Goal: Task Accomplishment & Management: Manage account settings

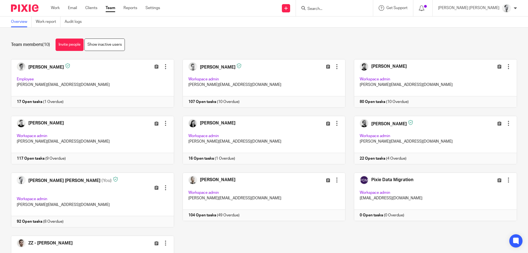
drag, startPoint x: 58, startPoint y: 7, endPoint x: 65, endPoint y: 6, distance: 7.0
click at [58, 6] on link "Work" at bounding box center [55, 8] width 9 height 6
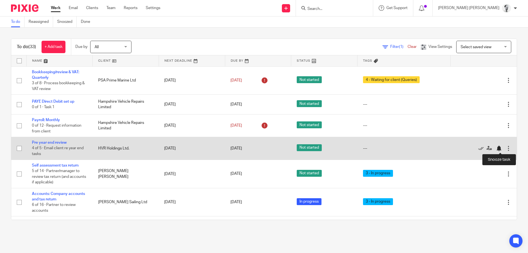
click at [500, 150] on div at bounding box center [499, 148] width 6 height 6
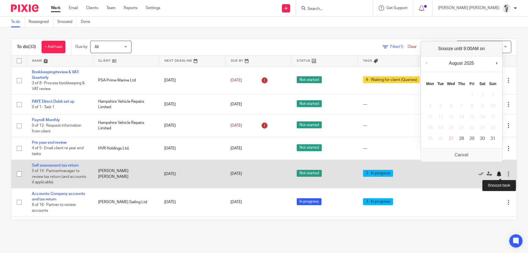
click at [501, 174] on div at bounding box center [499, 174] width 6 height 6
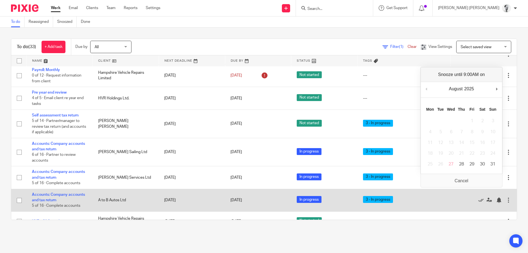
scroll to position [69, 0]
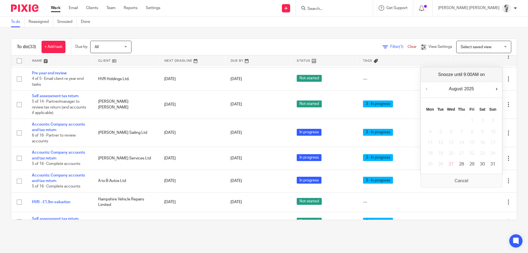
click at [208, 243] on main "To do Reassigned Snoozed Done To do (33) + Add task Due by All All Today Tomorr…" at bounding box center [264, 126] width 528 height 253
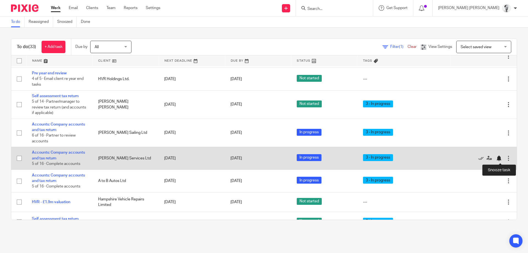
click at [501, 158] on div at bounding box center [499, 158] width 6 height 6
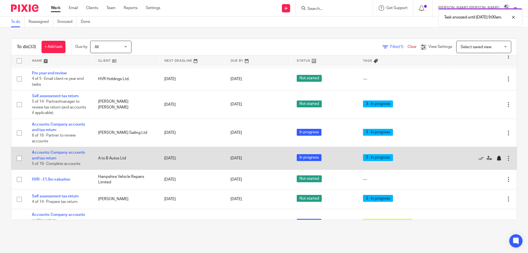
click at [498, 157] on div at bounding box center [499, 158] width 6 height 6
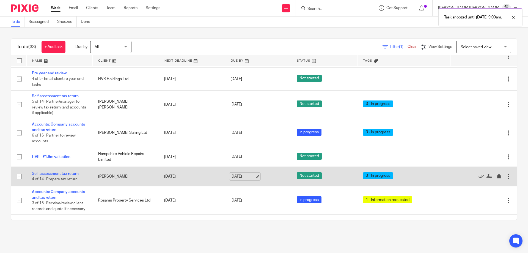
click at [240, 179] on link "[DATE]" at bounding box center [242, 177] width 25 height 6
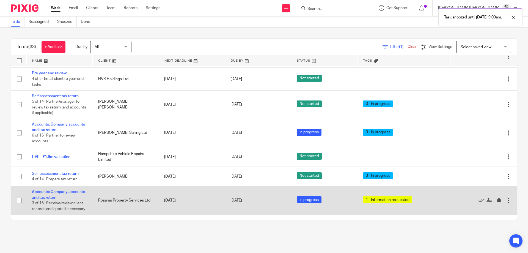
scroll to position [0, 0]
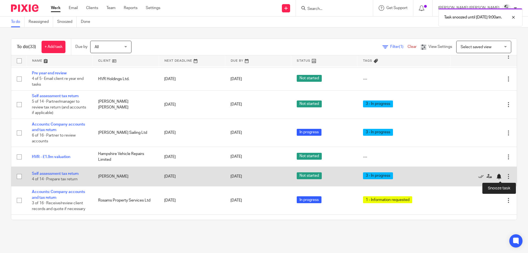
click at [499, 177] on div at bounding box center [499, 177] width 6 height 6
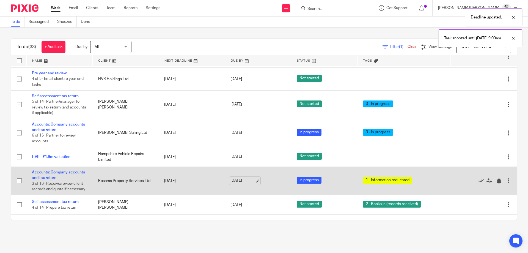
click at [247, 183] on link "[DATE]" at bounding box center [242, 181] width 25 height 6
click at [68, 174] on link "Accounts: Company accounts and tax return" at bounding box center [58, 174] width 53 height 9
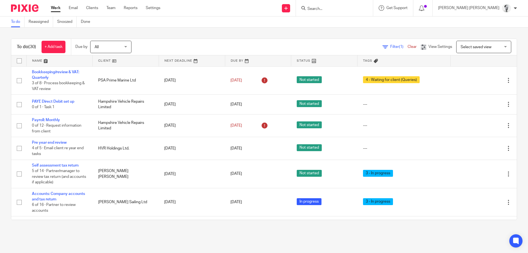
scroll to position [569, 0]
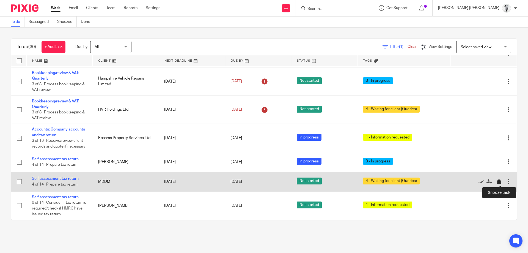
click at [501, 180] on div at bounding box center [499, 182] width 6 height 6
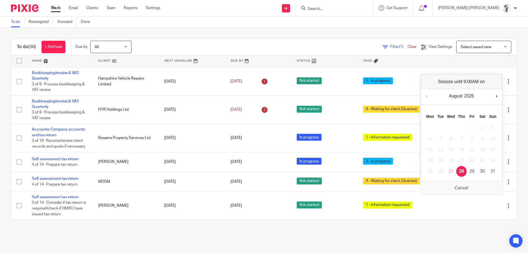
scroll to position [549, 0]
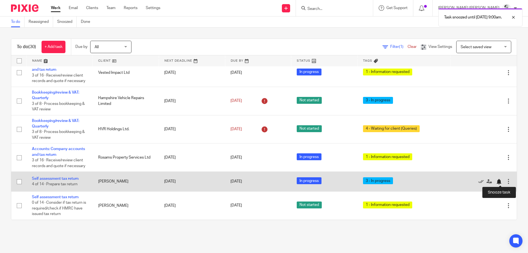
click at [499, 183] on div at bounding box center [499, 182] width 6 height 6
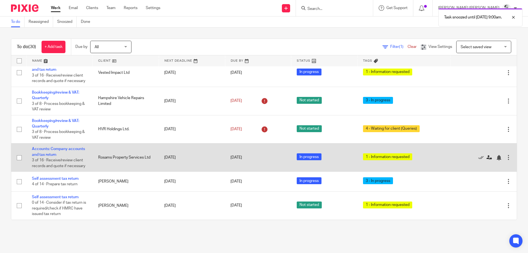
scroll to position [529, 0]
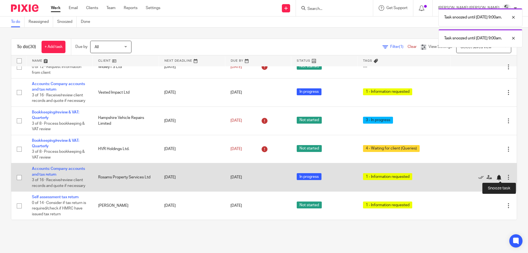
click at [499, 177] on div at bounding box center [499, 178] width 6 height 6
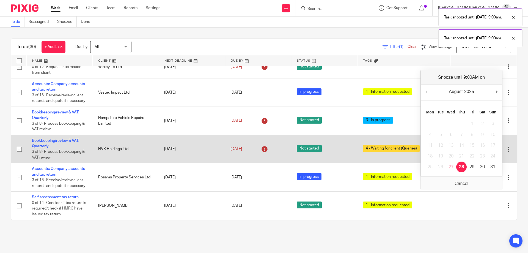
scroll to position [501, 0]
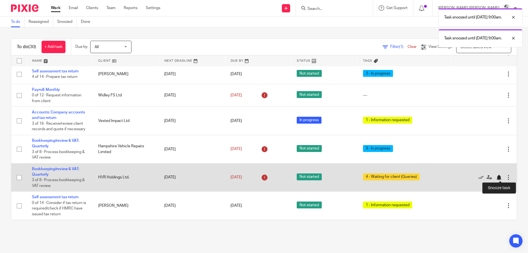
click at [500, 177] on div at bounding box center [499, 178] width 6 height 6
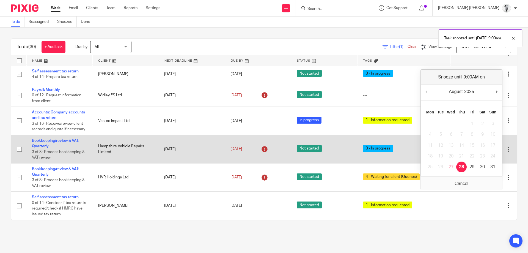
scroll to position [473, 0]
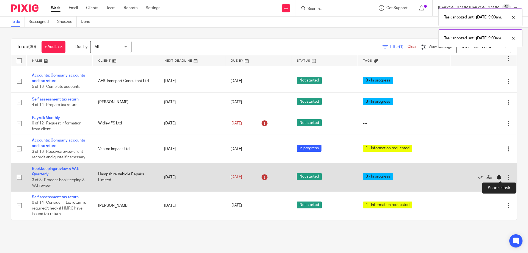
click at [498, 175] on div at bounding box center [499, 177] width 6 height 6
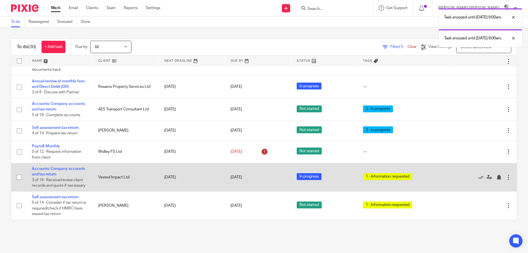
scroll to position [444, 0]
click at [500, 177] on div at bounding box center [499, 177] width 6 height 6
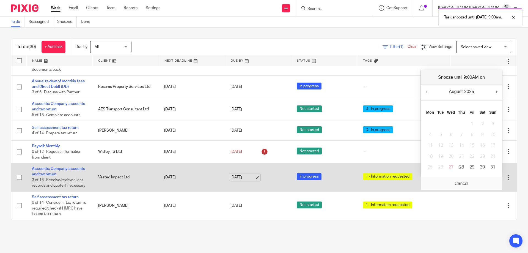
click at [245, 175] on link "[DATE]" at bounding box center [242, 177] width 25 height 6
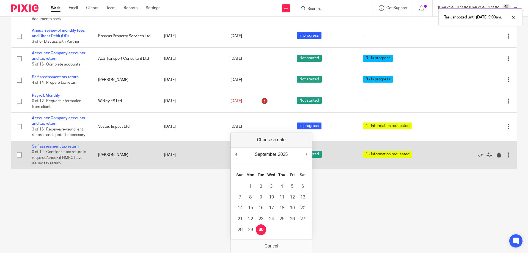
scroll to position [0, 0]
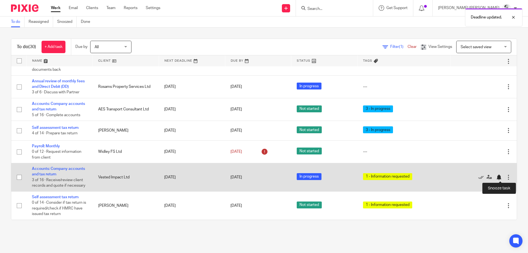
click at [498, 180] on div at bounding box center [499, 177] width 6 height 6
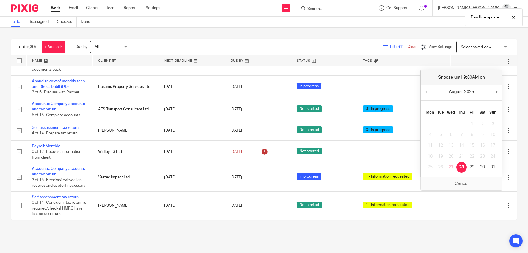
scroll to position [416, 0]
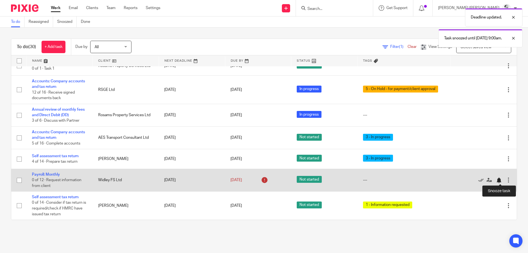
click at [499, 180] on div at bounding box center [499, 180] width 6 height 6
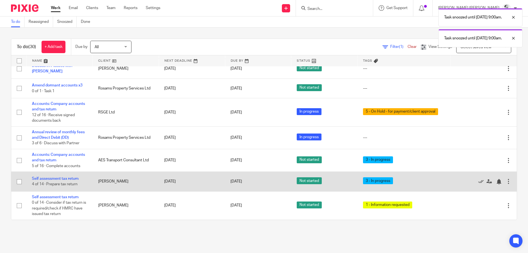
scroll to position [393, 0]
click at [499, 180] on div at bounding box center [499, 182] width 6 height 6
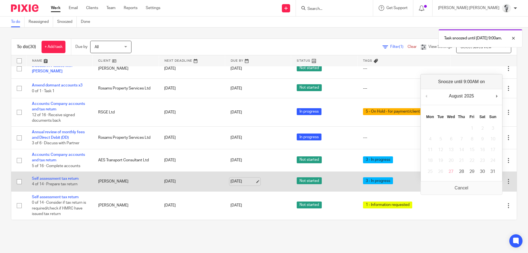
click at [246, 182] on link "[DATE]" at bounding box center [242, 181] width 25 height 6
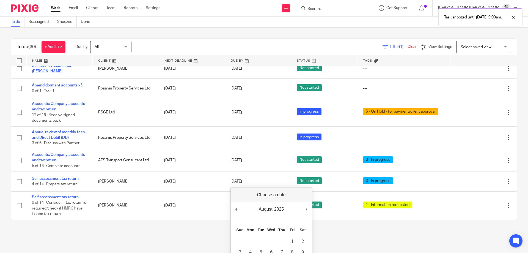
click at [304, 209] on div "August January February March April May June July August September October Nove…" at bounding box center [271, 210] width 81 height 16
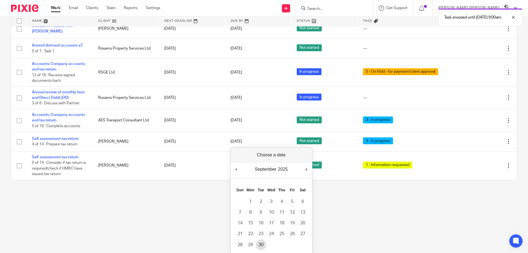
scroll to position [55, 0]
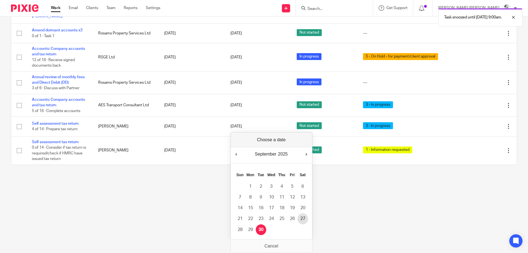
drag, startPoint x: 260, startPoint y: 227, endPoint x: 304, endPoint y: 218, distance: 45.1
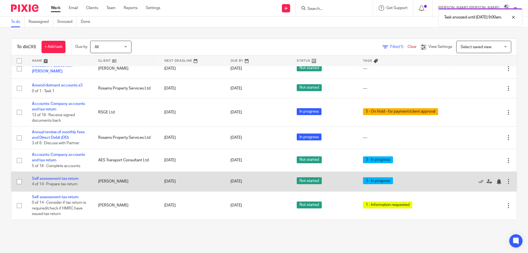
scroll to position [0, 0]
click at [501, 182] on div at bounding box center [499, 182] width 6 height 6
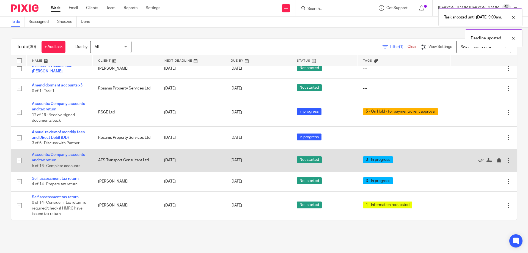
scroll to position [373, 0]
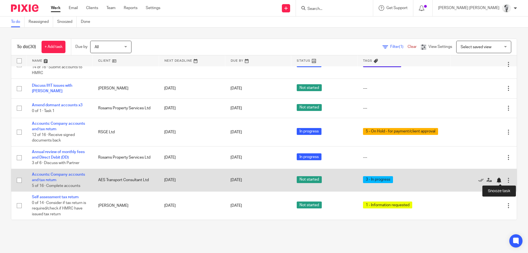
click at [499, 178] on div at bounding box center [499, 180] width 6 height 6
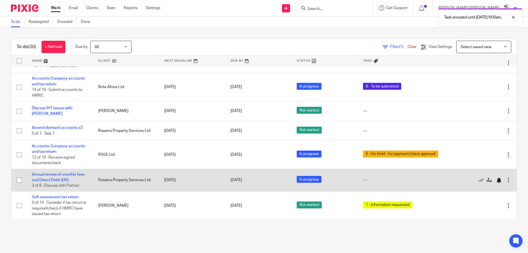
scroll to position [351, 0]
click at [500, 180] on div at bounding box center [499, 180] width 6 height 6
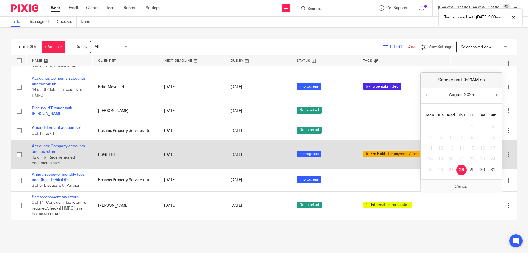
scroll to position [328, 0]
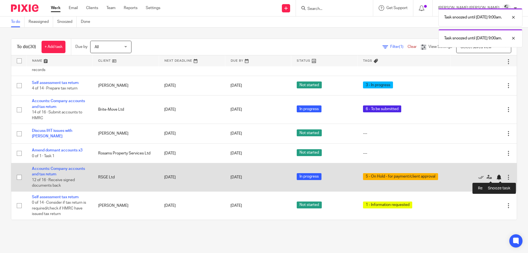
click at [501, 176] on div at bounding box center [499, 177] width 6 height 6
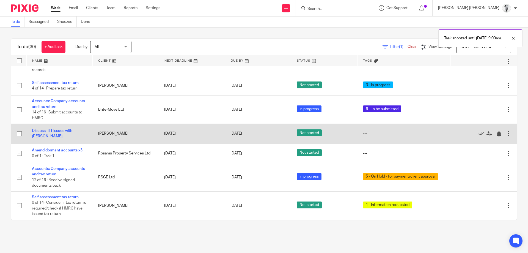
scroll to position [294, 0]
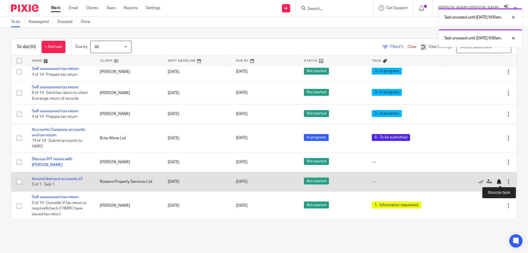
click at [500, 181] on div at bounding box center [499, 182] width 6 height 6
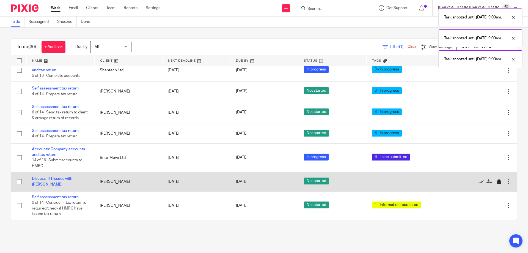
scroll to position [274, 0]
click at [500, 182] on div at bounding box center [499, 182] width 6 height 6
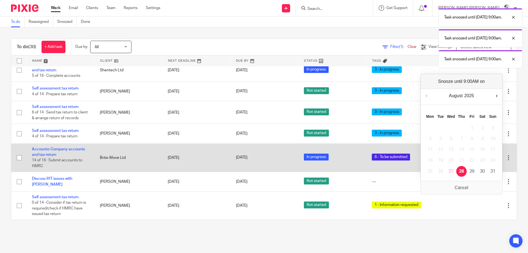
scroll to position [255, 0]
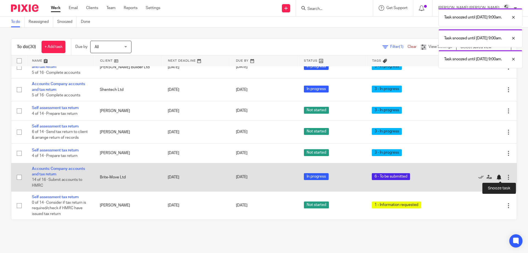
click at [498, 178] on div at bounding box center [499, 177] width 6 height 6
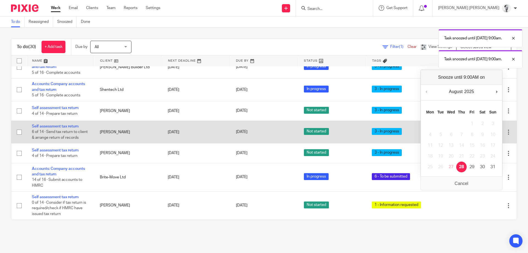
scroll to position [226, 0]
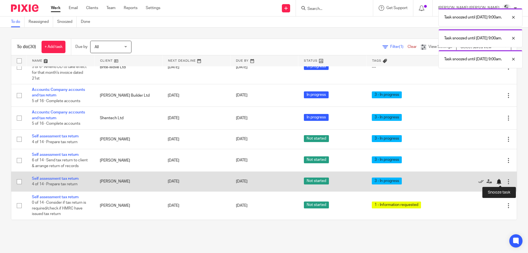
click at [499, 181] on div at bounding box center [499, 182] width 6 height 6
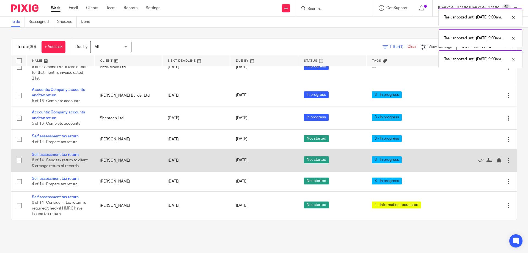
scroll to position [207, 0]
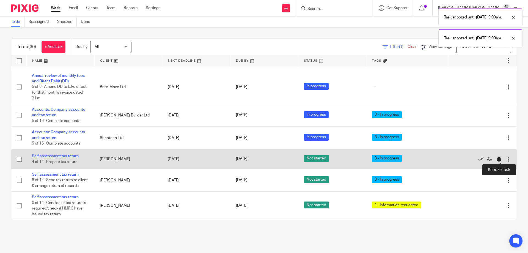
click at [498, 158] on div at bounding box center [499, 159] width 6 height 6
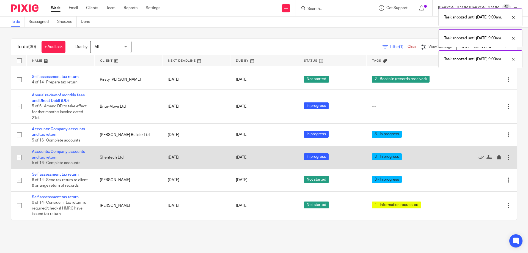
scroll to position [187, 0]
click at [499, 157] on div at bounding box center [499, 158] width 6 height 6
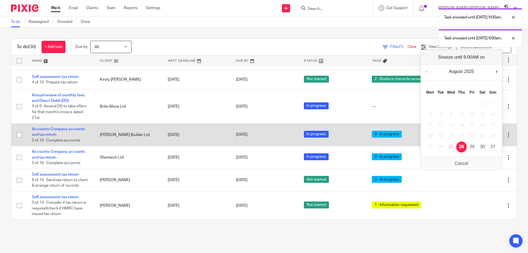
scroll to position [164, 0]
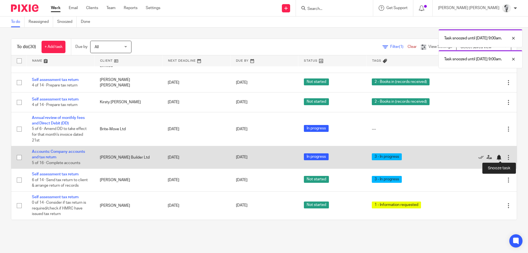
click at [498, 158] on div at bounding box center [499, 158] width 6 height 6
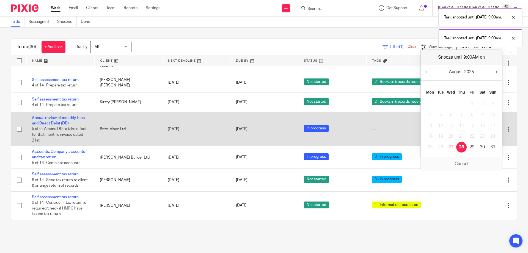
scroll to position [142, 0]
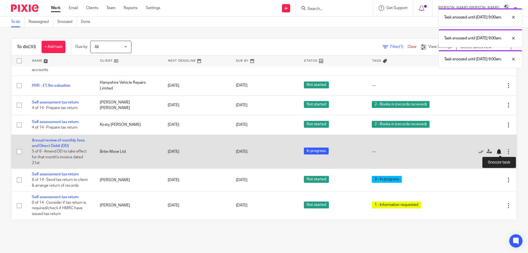
click at [499, 150] on div at bounding box center [499, 152] width 6 height 6
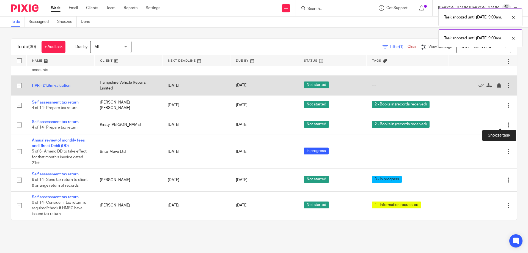
click at [500, 92] on div "Edit task Delete" at bounding box center [482, 85] width 57 height 14
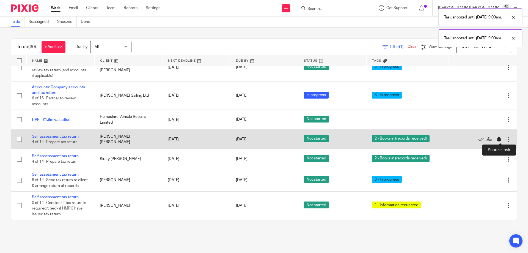
click at [498, 138] on div at bounding box center [499, 139] width 6 height 6
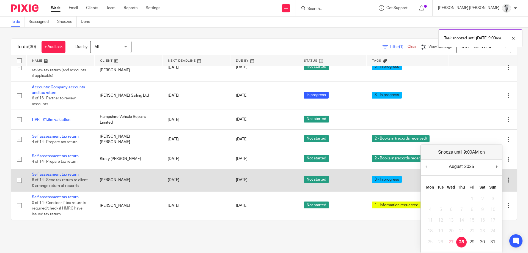
scroll to position [88, 0]
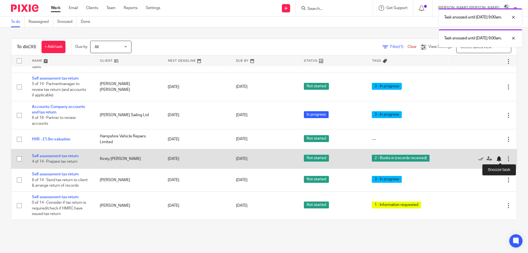
click at [498, 159] on div at bounding box center [499, 159] width 6 height 6
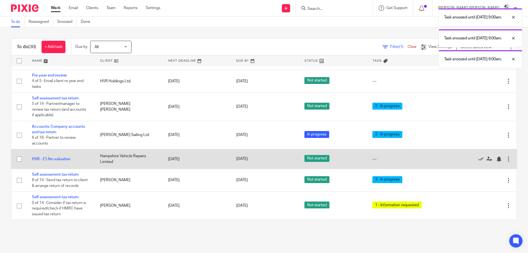
scroll to position [68, 0]
click at [499, 157] on div at bounding box center [499, 159] width 6 height 6
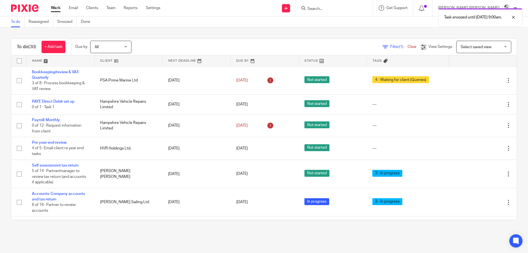
scroll to position [48, 0]
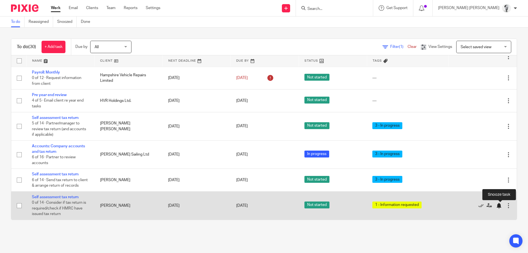
click at [499, 205] on div at bounding box center [499, 206] width 6 height 6
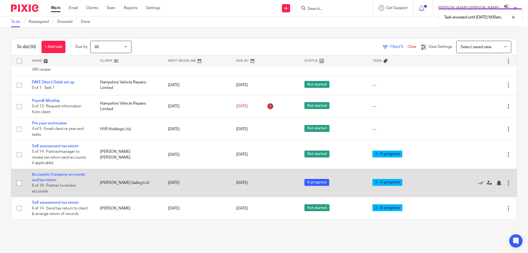
scroll to position [0, 0]
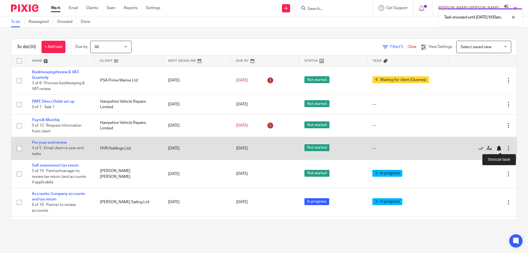
click at [500, 147] on div at bounding box center [499, 148] width 6 height 6
